Goal: Transaction & Acquisition: Purchase product/service

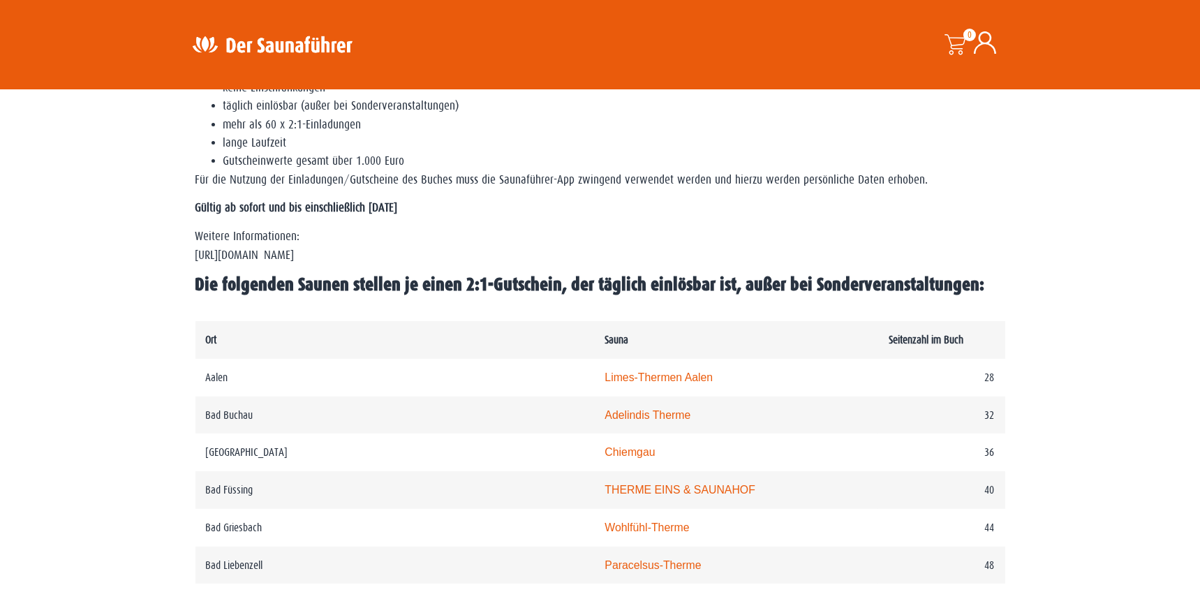
scroll to position [475, 0]
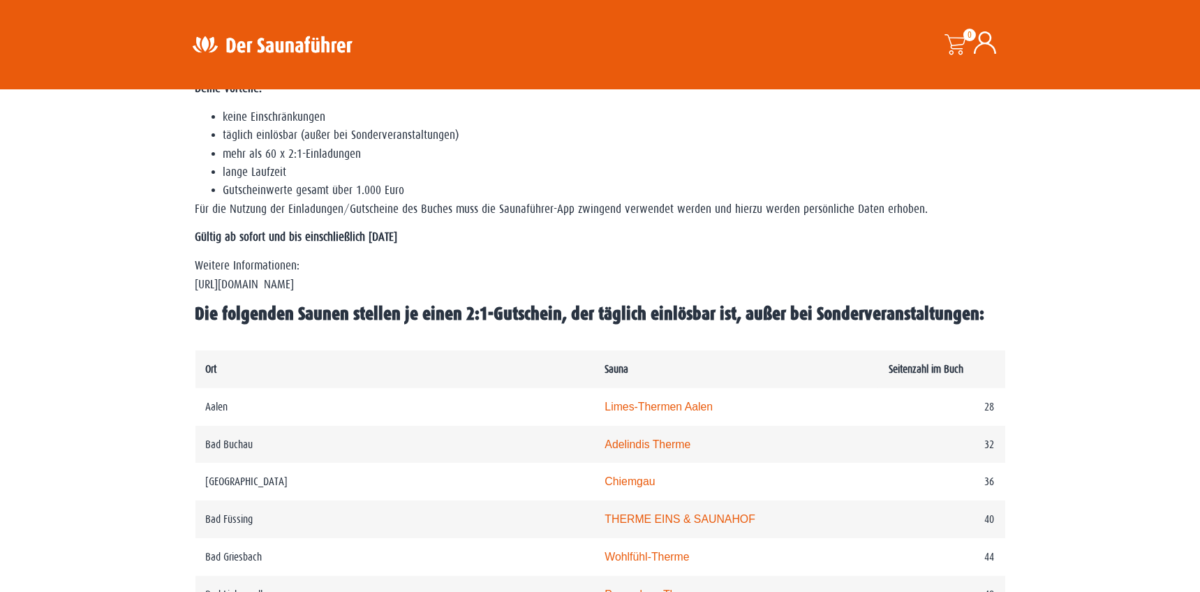
click at [309, 466] on td "[GEOGRAPHIC_DATA]" at bounding box center [394, 482] width 399 height 38
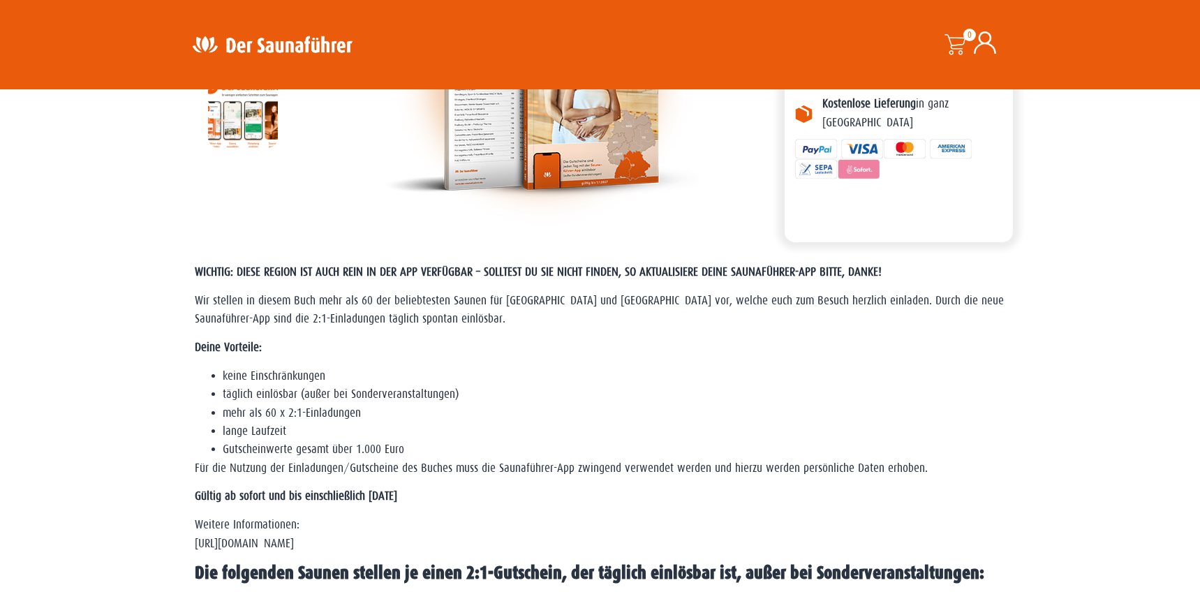
scroll to position [0, 0]
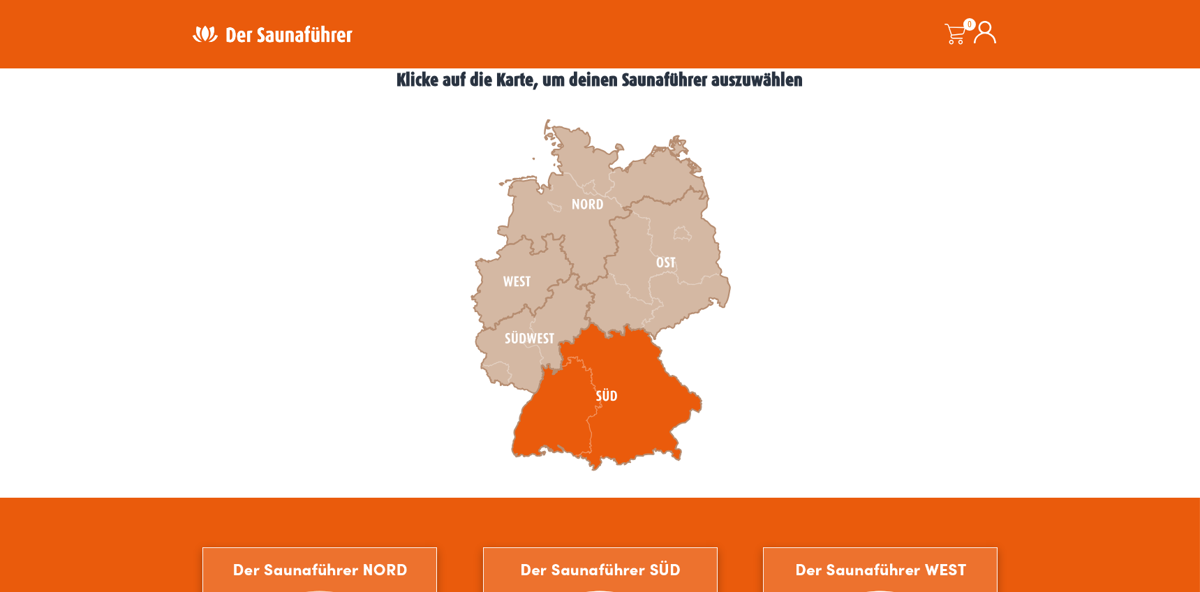
click at [586, 411] on icon at bounding box center [607, 396] width 190 height 148
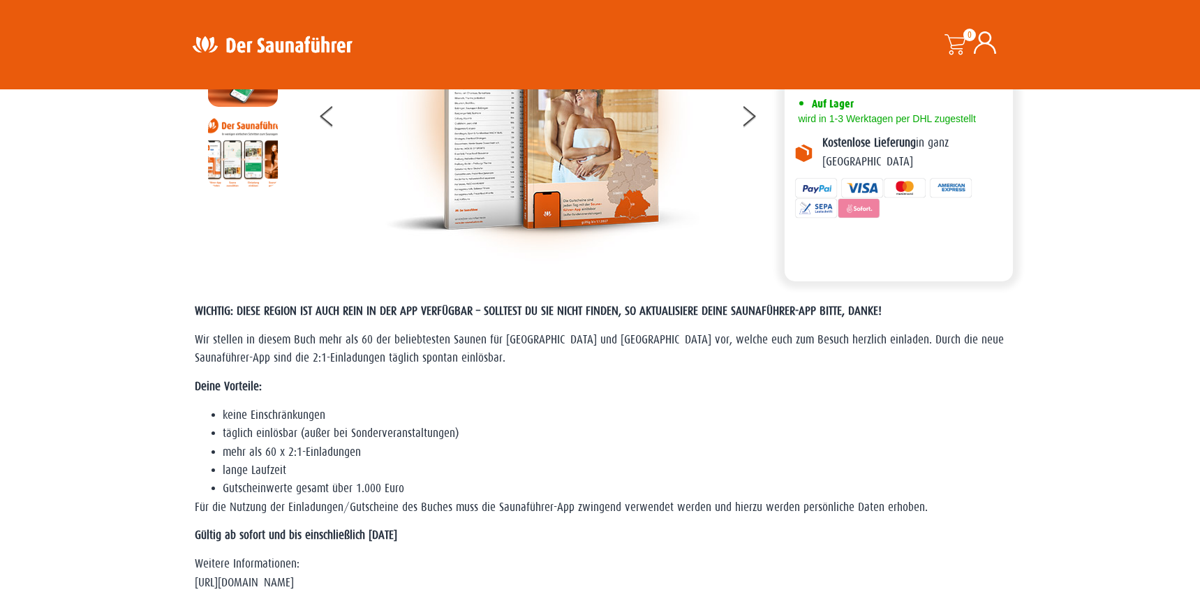
scroll to position [158, 0]
